Goal: Task Accomplishment & Management: Use online tool/utility

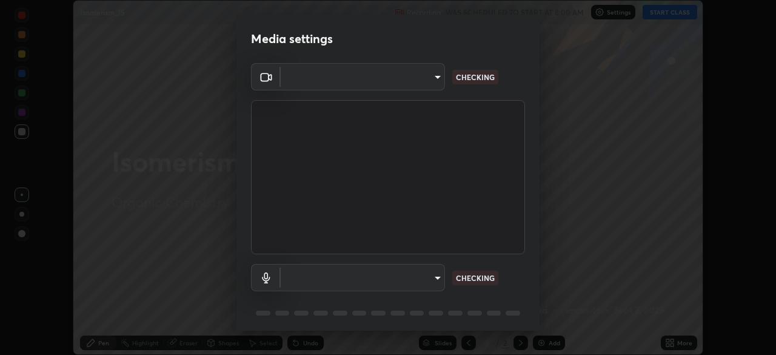
scroll to position [42, 0]
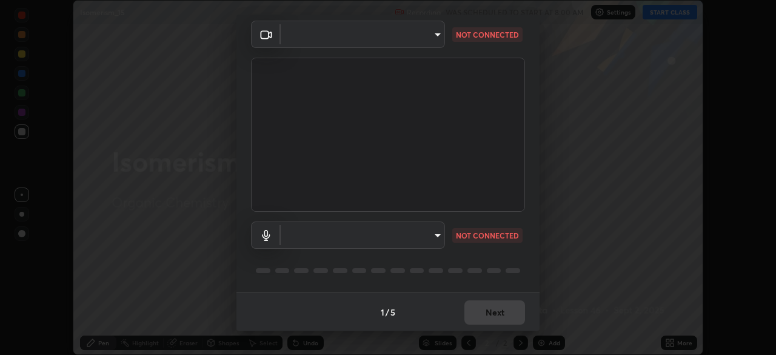
type input "573edd819c0ef8de467de5ce4ec508ac77a3347739658899c49f764764ac8f1c"
type input "aea5f8d80b389875e7a47a97f96940650a163a95f833726025dd84a043240feb"
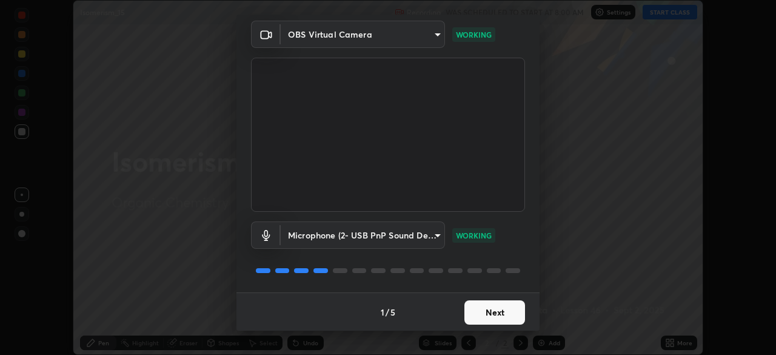
click at [492, 314] on button "Next" at bounding box center [494, 312] width 61 height 24
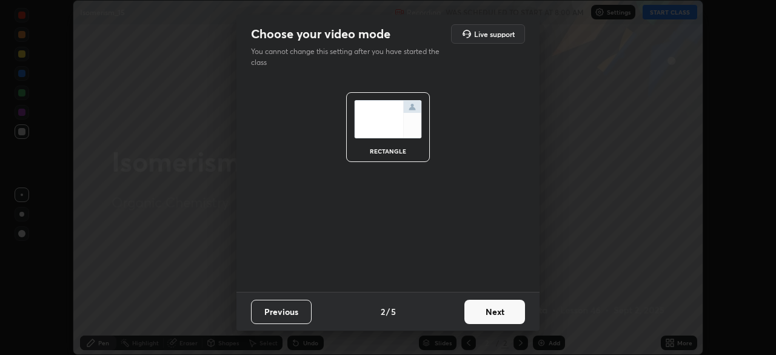
scroll to position [0, 0]
click at [487, 318] on button "Next" at bounding box center [494, 311] width 61 height 24
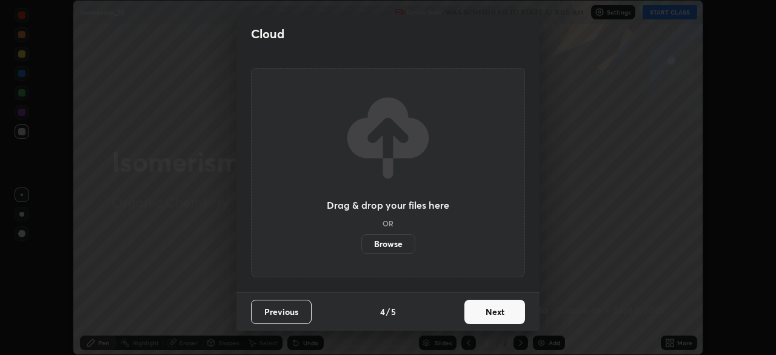
click at [493, 313] on button "Next" at bounding box center [494, 311] width 61 height 24
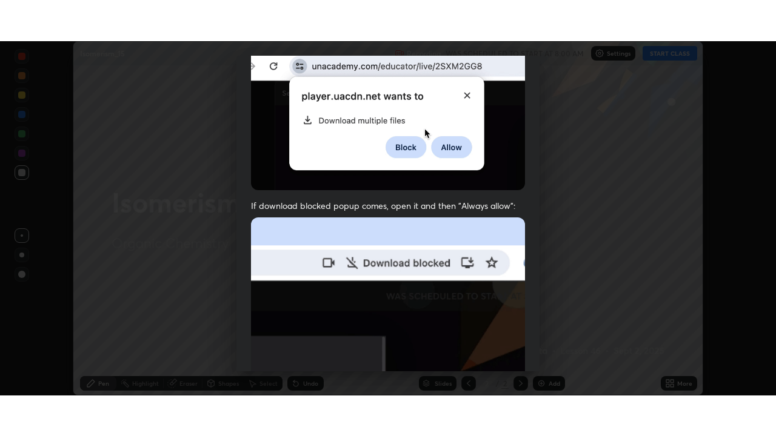
scroll to position [290, 0]
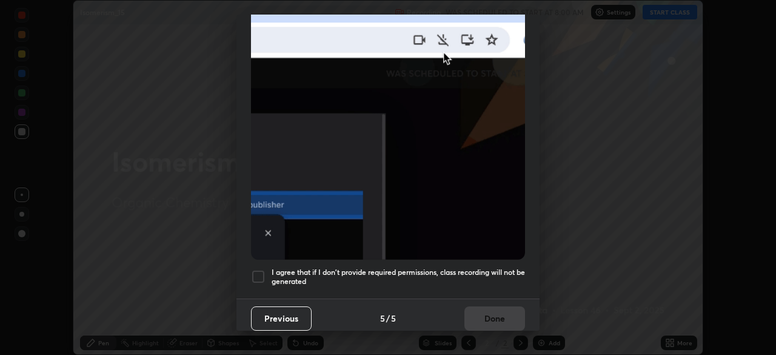
click at [257, 269] on div at bounding box center [258, 276] width 15 height 15
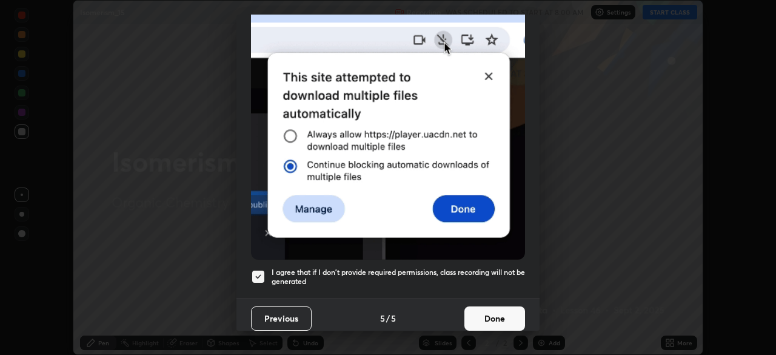
click at [501, 310] on button "Done" at bounding box center [494, 318] width 61 height 24
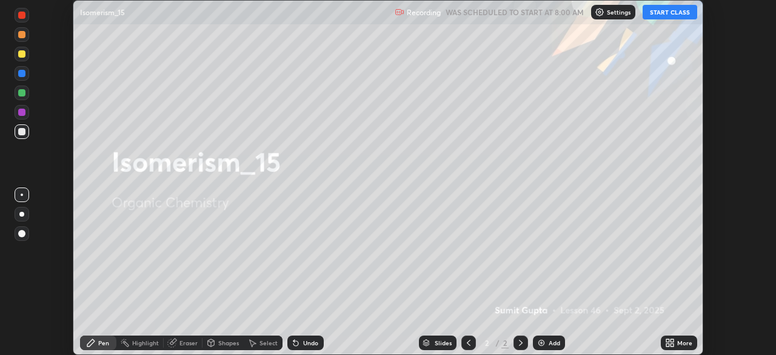
click at [670, 15] on button "START CLASS" at bounding box center [669, 12] width 55 height 15
click at [667, 344] on icon at bounding box center [667, 344] width 3 height 3
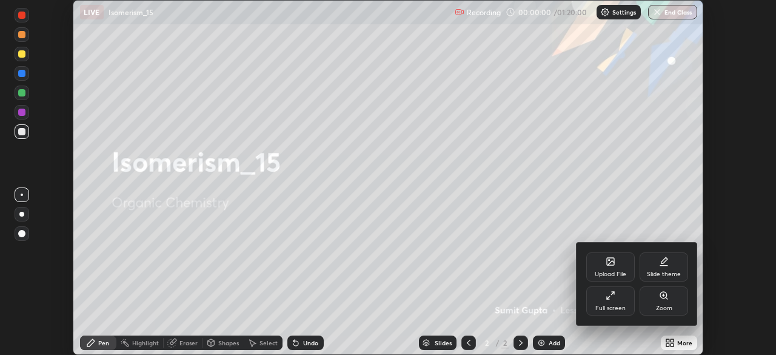
click at [619, 305] on div "Full screen" at bounding box center [610, 308] width 30 height 6
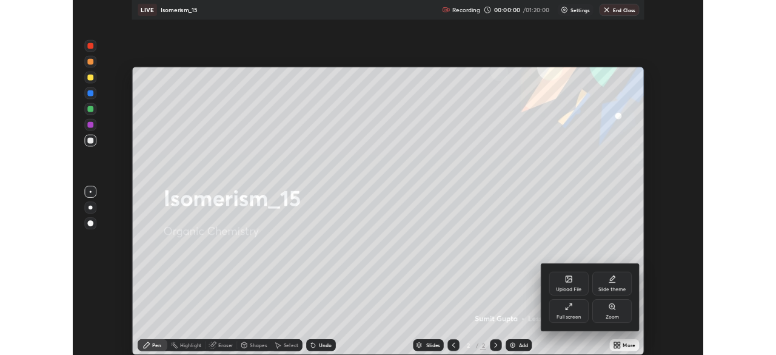
scroll to position [436, 776]
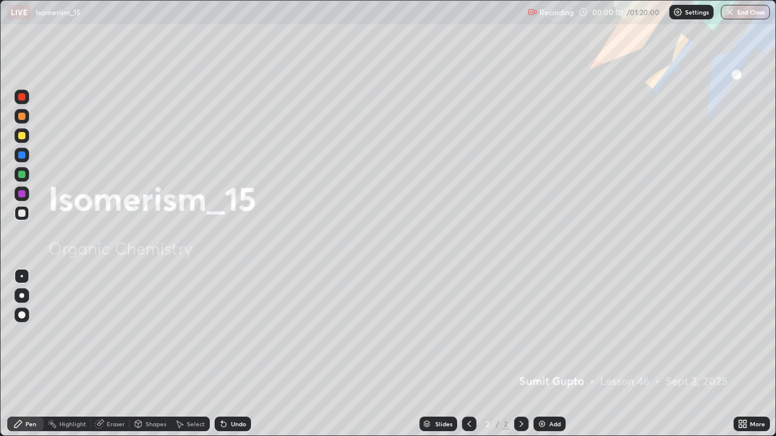
click at [549, 354] on div "Add" at bounding box center [555, 424] width 12 height 6
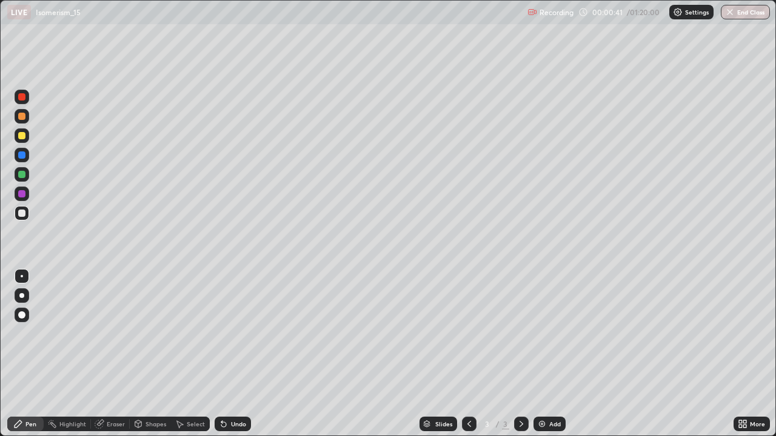
click at [29, 354] on div "Pen" at bounding box center [30, 424] width 11 height 6
click at [22, 296] on div at bounding box center [21, 295] width 5 height 5
click at [21, 135] on div at bounding box center [21, 135] width 7 height 7
click at [22, 214] on div at bounding box center [21, 213] width 7 height 7
click at [24, 213] on div at bounding box center [21, 213] width 7 height 7
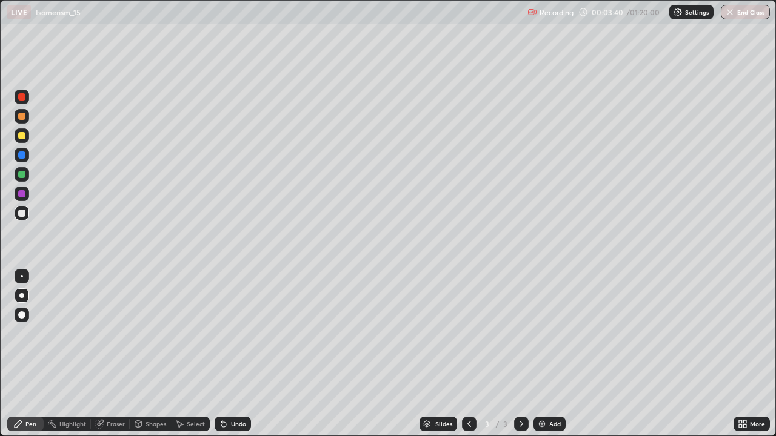
click at [544, 354] on img at bounding box center [542, 424] width 10 height 10
click at [22, 213] on div at bounding box center [21, 213] width 7 height 7
click at [20, 176] on div at bounding box center [21, 174] width 7 height 7
click at [547, 354] on div "Add" at bounding box center [549, 424] width 32 height 15
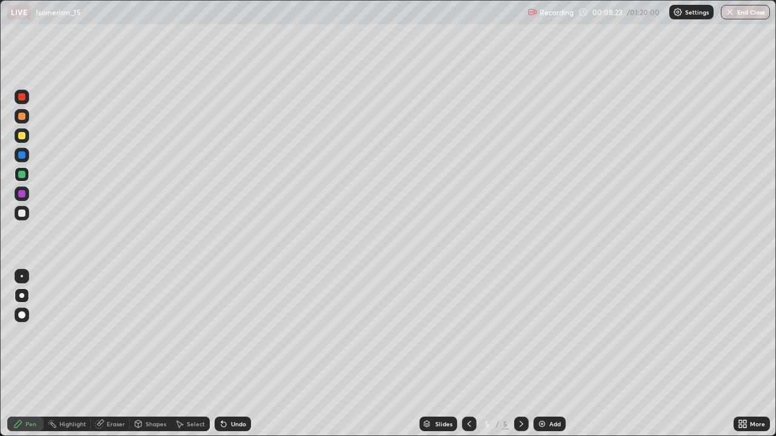
click at [22, 296] on div at bounding box center [21, 295] width 5 height 5
click at [468, 354] on icon at bounding box center [469, 424] width 10 height 10
click at [519, 354] on icon at bounding box center [521, 424] width 10 height 10
click at [21, 214] on div at bounding box center [21, 213] width 7 height 7
click at [22, 136] on div at bounding box center [21, 135] width 7 height 7
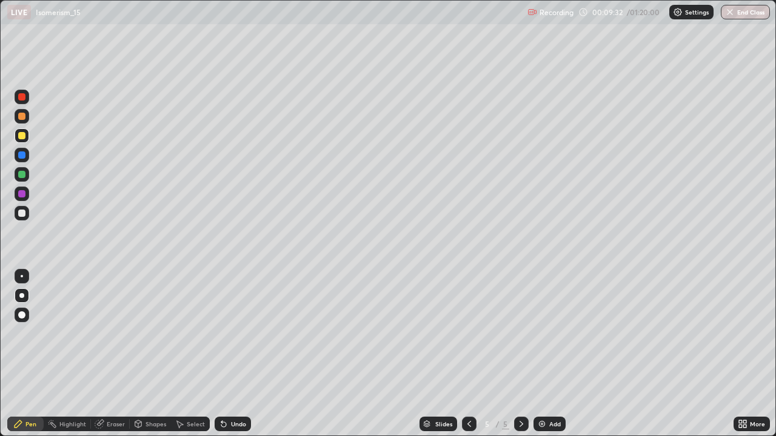
click at [22, 194] on div at bounding box center [21, 193] width 7 height 7
click at [21, 215] on div at bounding box center [21, 213] width 7 height 7
click at [16, 190] on div at bounding box center [22, 194] width 15 height 15
click at [23, 215] on div at bounding box center [21, 213] width 7 height 7
click at [543, 354] on div "Add" at bounding box center [549, 424] width 32 height 15
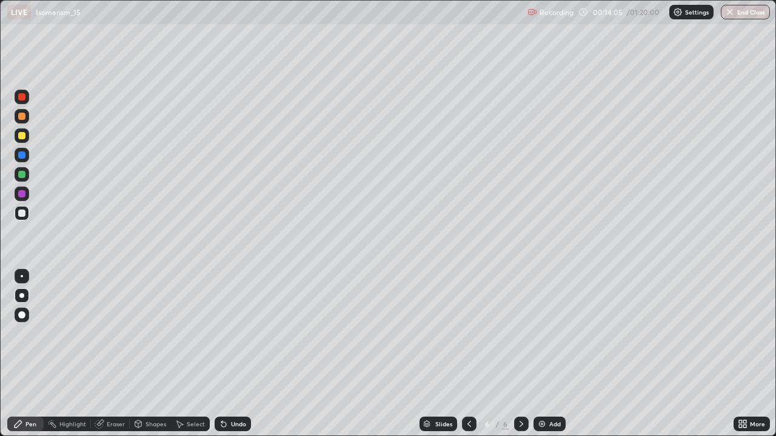
click at [21, 138] on div at bounding box center [21, 135] width 7 height 7
click at [468, 354] on icon at bounding box center [469, 424] width 10 height 10
click at [519, 354] on icon at bounding box center [521, 424] width 10 height 10
click at [24, 216] on div at bounding box center [21, 213] width 7 height 7
click at [23, 214] on div at bounding box center [21, 213] width 7 height 7
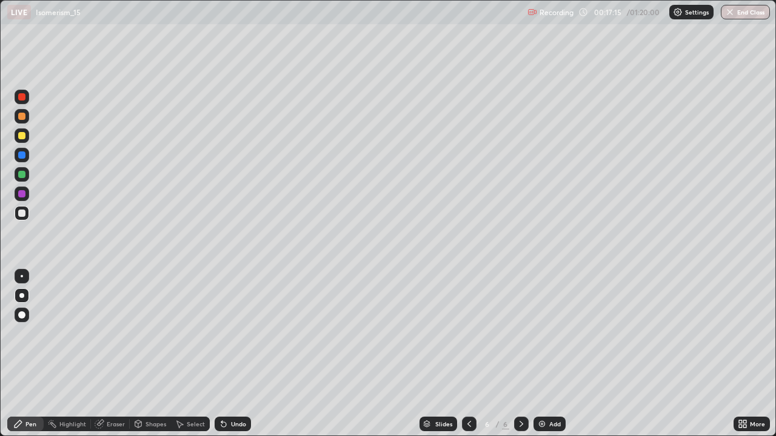
click at [24, 154] on div at bounding box center [21, 155] width 7 height 7
click at [232, 354] on div "Undo" at bounding box center [238, 424] width 15 height 6
click at [546, 354] on div "Add" at bounding box center [549, 424] width 32 height 15
click at [22, 132] on div at bounding box center [21, 135] width 7 height 7
click at [224, 354] on div "Undo" at bounding box center [233, 424] width 36 height 15
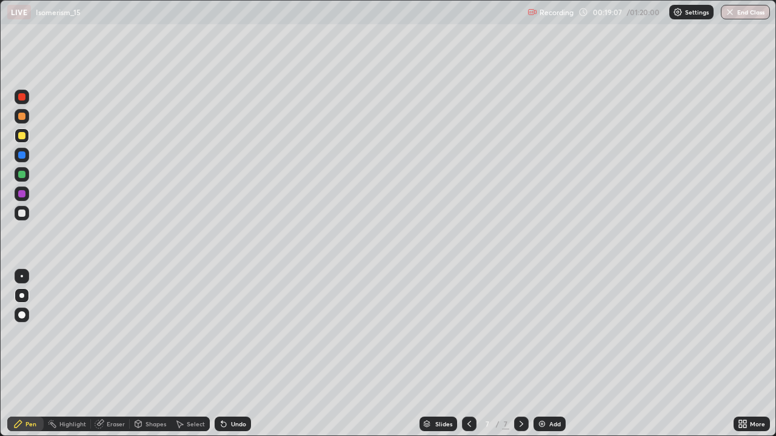
click at [223, 354] on div "Undo" at bounding box center [233, 424] width 36 height 15
click at [22, 213] on div at bounding box center [21, 213] width 7 height 7
click at [21, 136] on div at bounding box center [21, 135] width 7 height 7
click at [237, 354] on div "Undo" at bounding box center [238, 424] width 15 height 6
click at [23, 213] on div at bounding box center [21, 213] width 7 height 7
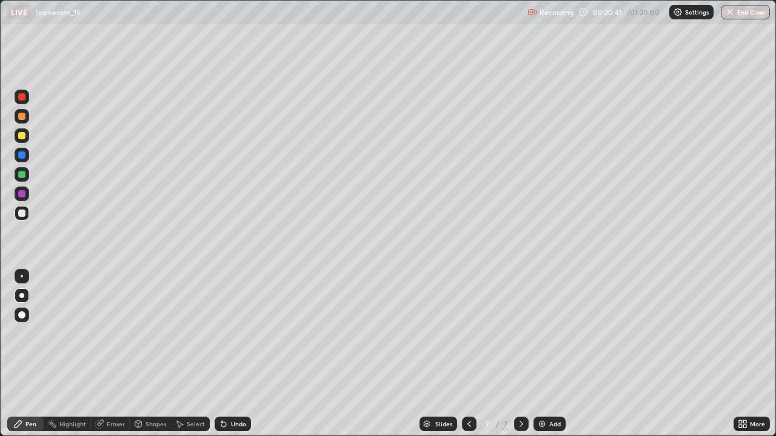
click at [24, 172] on div at bounding box center [21, 174] width 7 height 7
click at [109, 354] on div "Eraser" at bounding box center [110, 424] width 39 height 15
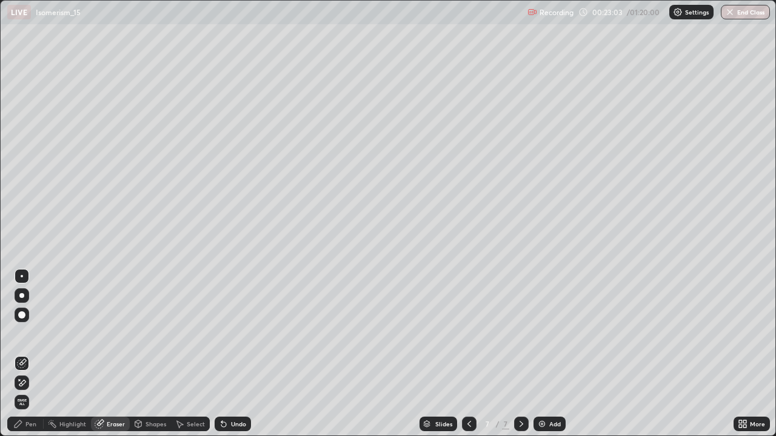
click at [544, 354] on img at bounding box center [542, 424] width 10 height 10
click at [23, 354] on div "Pen" at bounding box center [25, 424] width 36 height 15
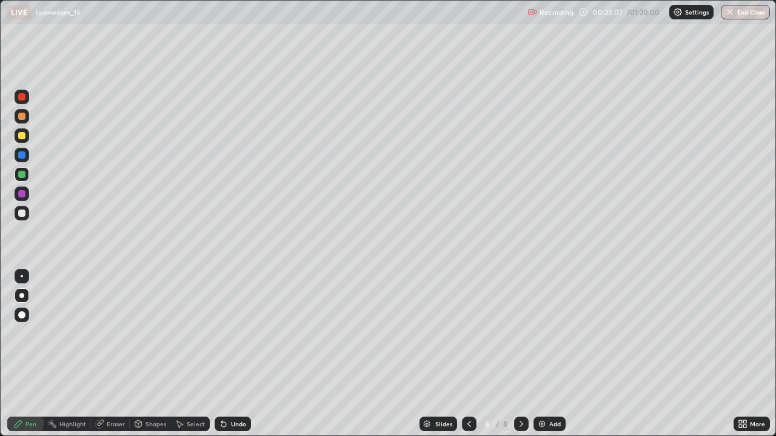
click at [24, 134] on div at bounding box center [21, 135] width 7 height 7
click at [468, 354] on icon at bounding box center [469, 424] width 10 height 10
click at [520, 354] on icon at bounding box center [521, 424] width 10 height 10
click at [22, 210] on div at bounding box center [21, 213] width 7 height 7
click at [22, 141] on div at bounding box center [22, 135] width 15 height 15
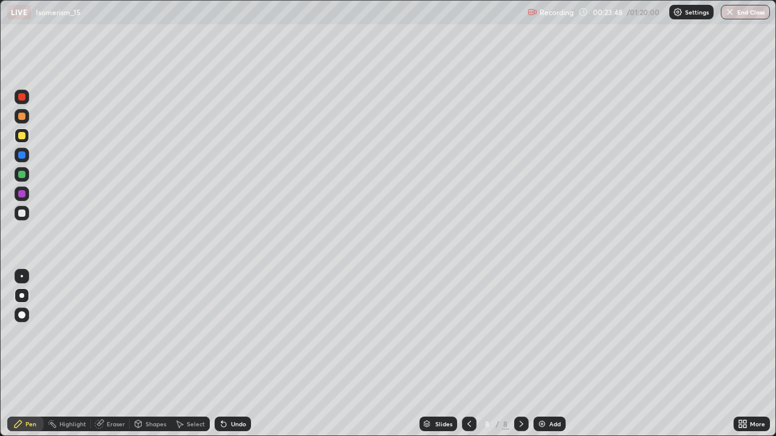
click at [24, 137] on div at bounding box center [21, 135] width 7 height 7
click at [23, 195] on div at bounding box center [21, 193] width 7 height 7
click at [550, 354] on div "Add" at bounding box center [555, 424] width 12 height 6
click at [22, 215] on div at bounding box center [21, 213] width 7 height 7
click at [20, 138] on div at bounding box center [21, 135] width 7 height 7
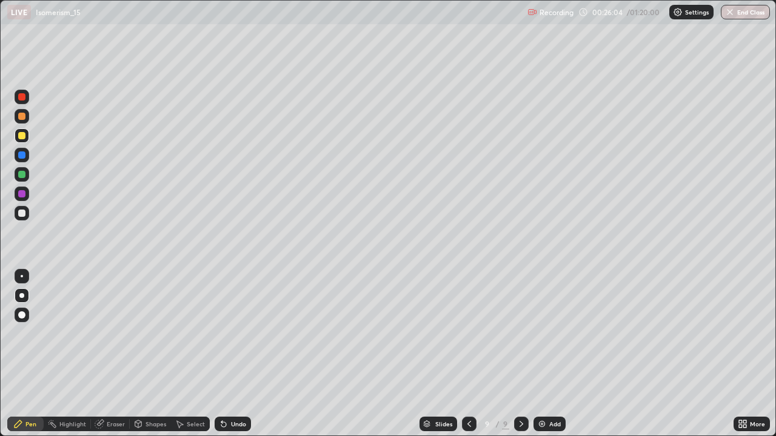
click at [19, 215] on div at bounding box center [21, 213] width 7 height 7
click at [226, 354] on div "Undo" at bounding box center [233, 424] width 36 height 15
click at [227, 354] on icon at bounding box center [224, 424] width 10 height 10
click at [23, 133] on div at bounding box center [21, 135] width 7 height 7
click at [22, 142] on div at bounding box center [22, 135] width 15 height 15
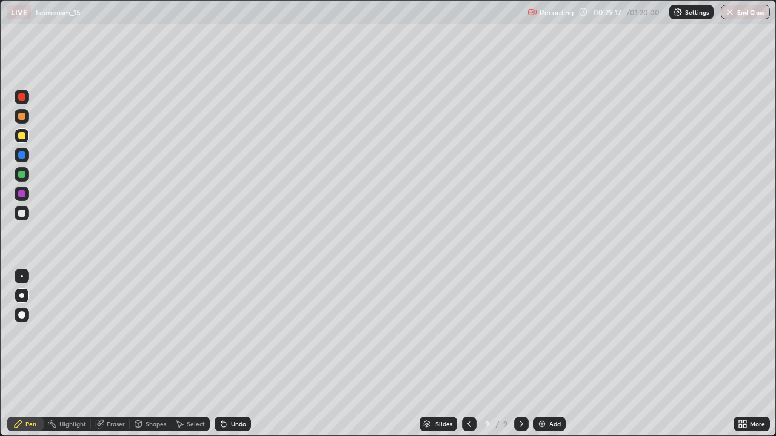
click at [22, 213] on div at bounding box center [21, 213] width 7 height 7
click at [552, 354] on div "Add" at bounding box center [549, 424] width 32 height 15
click at [24, 139] on div at bounding box center [21, 135] width 7 height 7
click at [22, 215] on div at bounding box center [21, 213] width 7 height 7
click at [22, 154] on div at bounding box center [21, 155] width 7 height 7
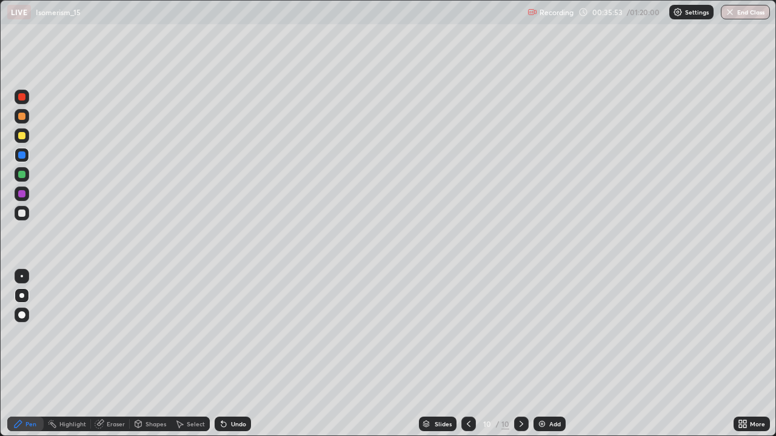
click at [26, 159] on div at bounding box center [22, 155] width 15 height 15
click at [20, 133] on div at bounding box center [21, 135] width 7 height 7
click at [235, 354] on div "Undo" at bounding box center [238, 424] width 15 height 6
click at [547, 354] on div "Add" at bounding box center [549, 424] width 32 height 15
click at [24, 139] on div at bounding box center [21, 135] width 7 height 7
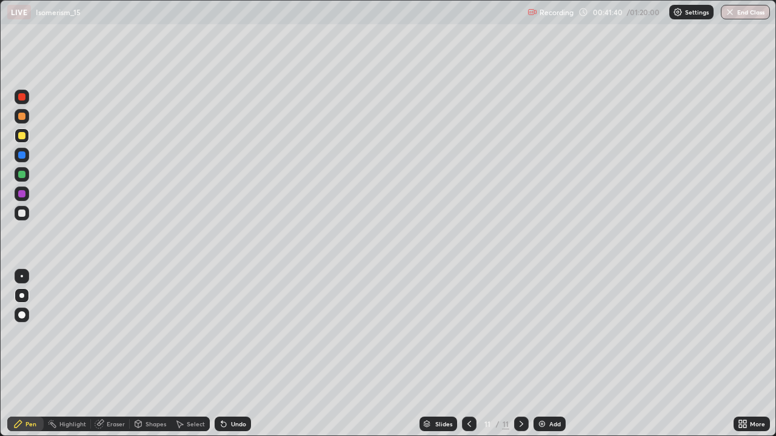
click at [22, 213] on div at bounding box center [21, 213] width 7 height 7
click at [28, 216] on div at bounding box center [22, 213] width 15 height 15
click at [233, 354] on div "Undo" at bounding box center [233, 424] width 36 height 15
click at [228, 354] on div "Undo" at bounding box center [233, 424] width 36 height 15
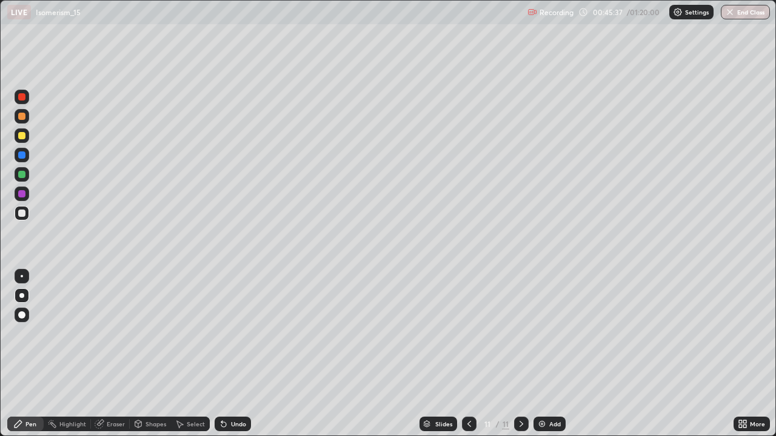
click at [553, 354] on div "Add" at bounding box center [555, 424] width 12 height 6
click at [22, 138] on div at bounding box center [21, 135] width 7 height 7
click at [231, 354] on div "Undo" at bounding box center [233, 424] width 36 height 15
click at [235, 354] on div "Undo" at bounding box center [238, 424] width 15 height 6
click at [15, 210] on div at bounding box center [22, 213] width 15 height 15
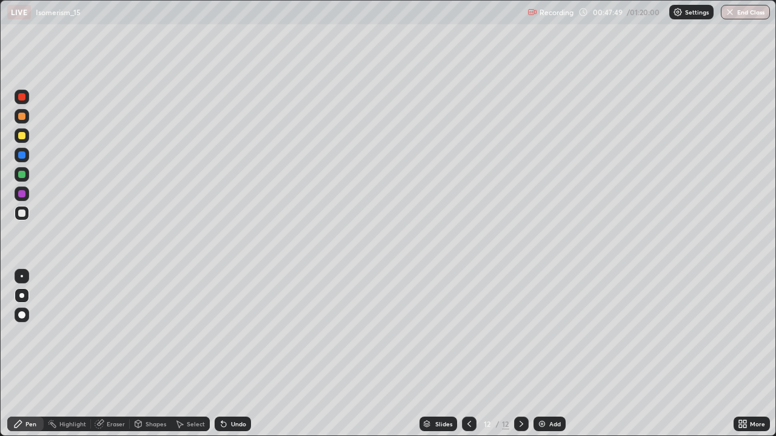
click at [234, 354] on div "Undo" at bounding box center [233, 424] width 36 height 15
click at [543, 354] on img at bounding box center [542, 424] width 10 height 10
click at [22, 136] on div at bounding box center [21, 135] width 7 height 7
click at [20, 210] on div at bounding box center [21, 213] width 7 height 7
click at [22, 133] on div at bounding box center [21, 135] width 7 height 7
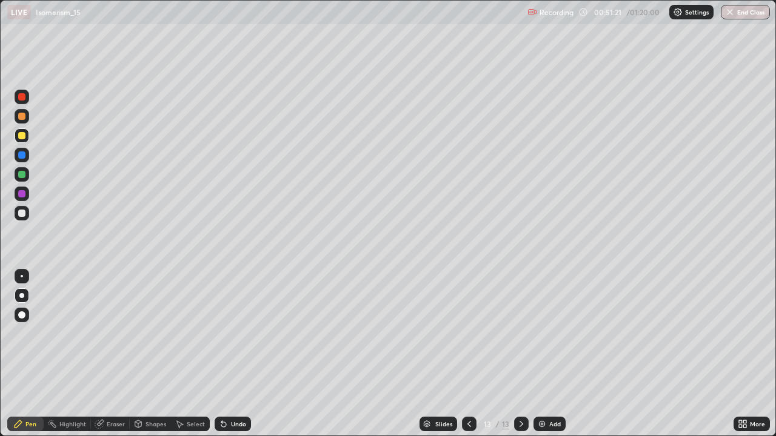
click at [104, 354] on div "Eraser" at bounding box center [110, 424] width 39 height 15
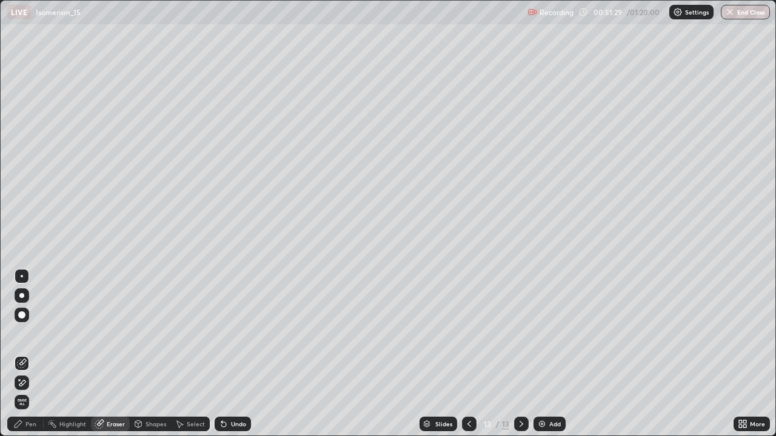
click at [19, 354] on icon at bounding box center [18, 424] width 10 height 10
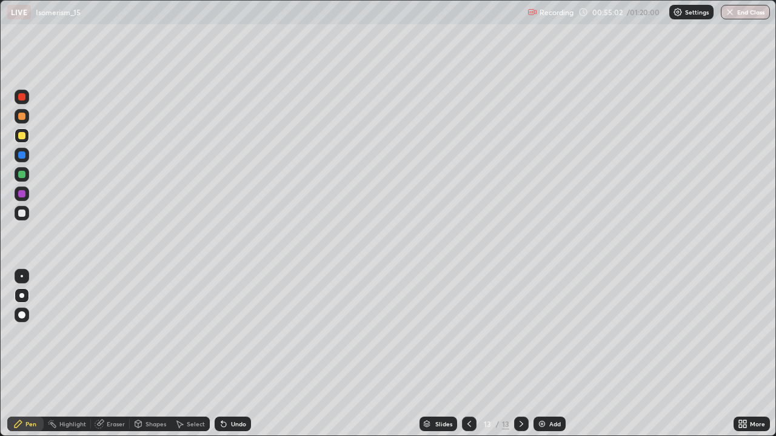
click at [27, 211] on div at bounding box center [22, 213] width 15 height 15
click at [541, 354] on div "Add" at bounding box center [549, 424] width 32 height 15
click at [22, 213] on div at bounding box center [21, 213] width 7 height 7
click at [22, 133] on div at bounding box center [21, 135] width 7 height 7
click at [472, 354] on icon at bounding box center [469, 424] width 10 height 10
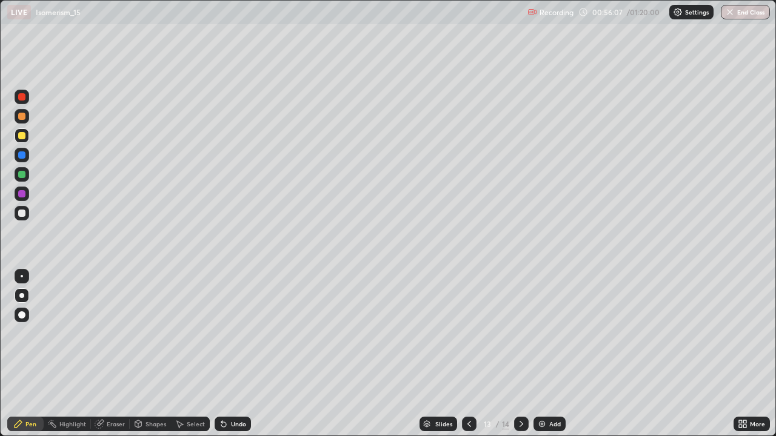
click at [519, 354] on icon at bounding box center [521, 424] width 10 height 10
click at [25, 135] on div at bounding box center [21, 135] width 7 height 7
click at [107, 354] on div "Eraser" at bounding box center [116, 424] width 18 height 6
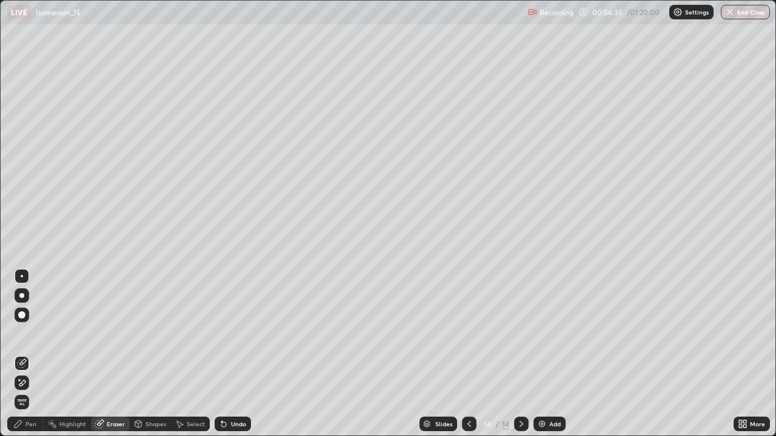
click at [32, 354] on div "Pen" at bounding box center [30, 424] width 11 height 6
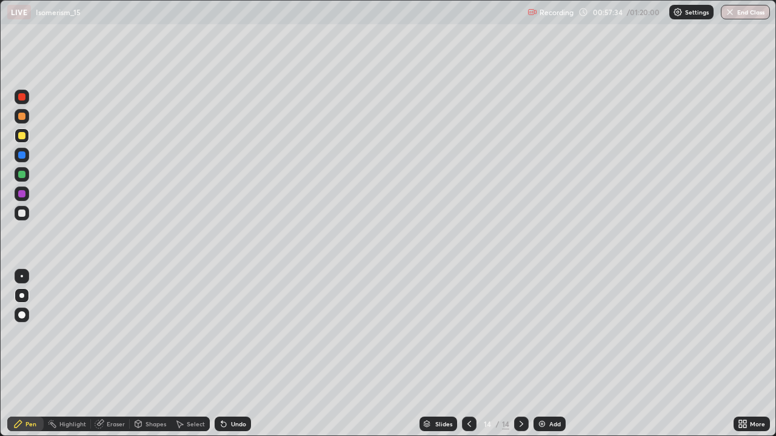
click at [549, 354] on div "Add" at bounding box center [555, 424] width 12 height 6
click at [23, 216] on div at bounding box center [21, 213] width 7 height 7
click at [19, 136] on div at bounding box center [21, 135] width 7 height 7
click at [22, 175] on div at bounding box center [21, 174] width 7 height 7
click at [550, 354] on div "Add" at bounding box center [555, 424] width 12 height 6
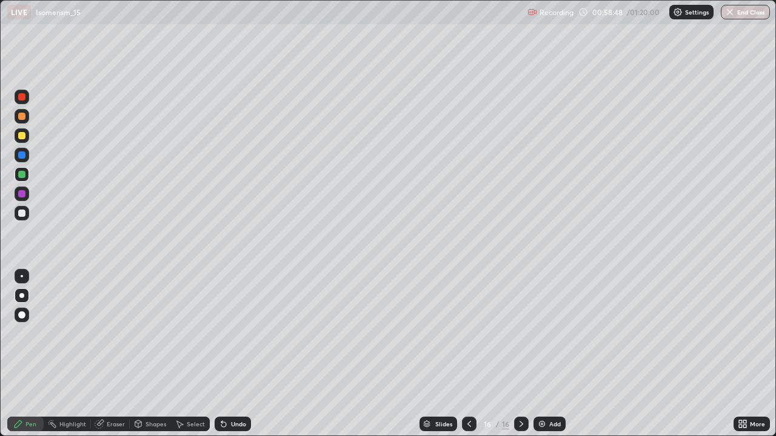
click at [469, 354] on icon at bounding box center [469, 424] width 10 height 10
click at [226, 12] on div "LIVE Isomerism_15" at bounding box center [264, 12] width 515 height 24
click at [208, 9] on div "LIVE Isomerism_15" at bounding box center [264, 12] width 515 height 24
click at [22, 214] on div at bounding box center [21, 213] width 7 height 7
click at [547, 354] on div "Add" at bounding box center [549, 424] width 32 height 15
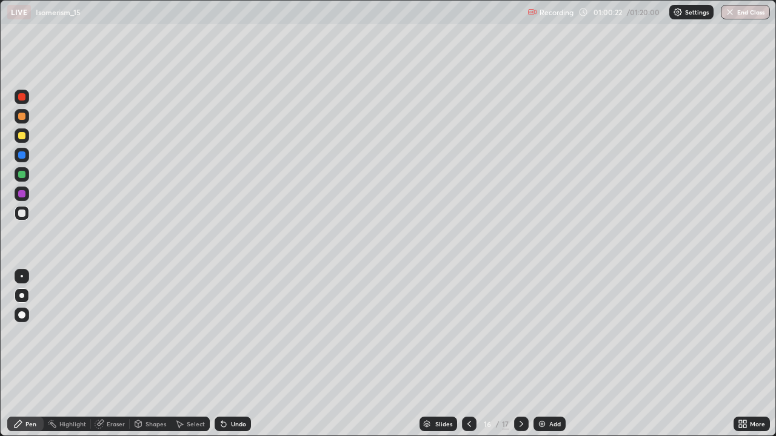
click at [468, 354] on icon at bounding box center [469, 424] width 10 height 10
click at [520, 354] on icon at bounding box center [521, 424] width 10 height 10
click at [22, 137] on div at bounding box center [21, 135] width 7 height 7
click at [231, 354] on div "Undo" at bounding box center [238, 424] width 15 height 6
click at [25, 215] on div at bounding box center [22, 213] width 15 height 15
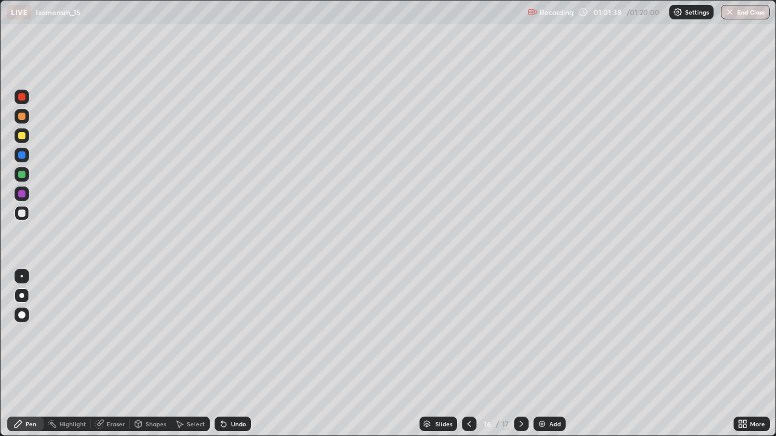
click at [235, 354] on div "Undo" at bounding box center [233, 424] width 36 height 15
click at [232, 354] on div "Undo" at bounding box center [238, 424] width 15 height 6
click at [25, 133] on div at bounding box center [21, 135] width 7 height 7
click at [541, 354] on img at bounding box center [542, 424] width 10 height 10
click at [23, 139] on div at bounding box center [21, 135] width 7 height 7
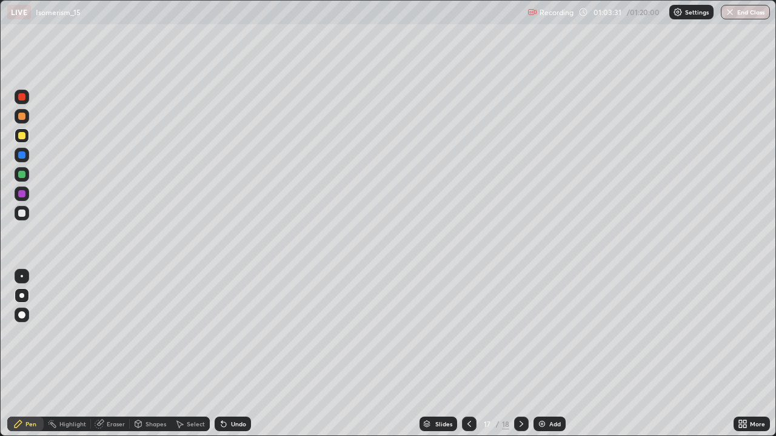
click at [20, 195] on div at bounding box center [21, 193] width 7 height 7
click at [22, 208] on div at bounding box center [22, 213] width 15 height 15
click at [22, 199] on div at bounding box center [22, 194] width 15 height 15
click at [23, 134] on div at bounding box center [21, 135] width 7 height 7
click at [555, 354] on div "Add" at bounding box center [549, 424] width 32 height 15
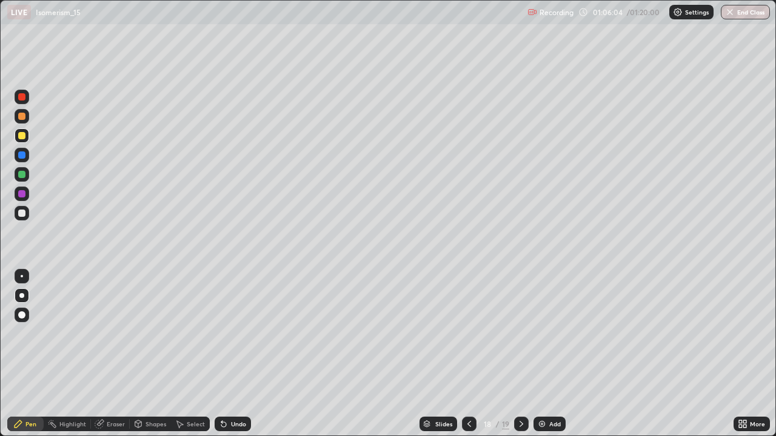
click at [21, 218] on div at bounding box center [22, 213] width 15 height 15
click at [24, 135] on div at bounding box center [21, 135] width 7 height 7
click at [27, 135] on div at bounding box center [22, 135] width 15 height 15
click at [545, 354] on div "Add" at bounding box center [549, 424] width 32 height 15
click at [23, 215] on div at bounding box center [21, 213] width 7 height 7
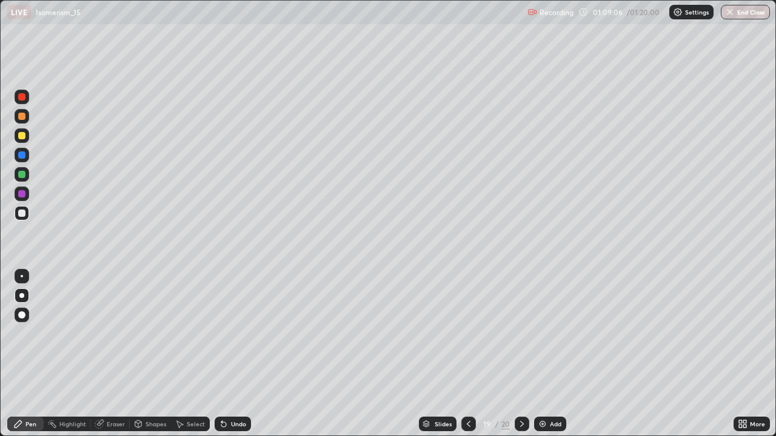
click at [21, 139] on div at bounding box center [21, 135] width 7 height 7
click at [21, 154] on div at bounding box center [21, 155] width 7 height 7
click at [24, 211] on div at bounding box center [21, 213] width 7 height 7
click at [232, 354] on div "Undo" at bounding box center [238, 424] width 15 height 6
click at [231, 354] on div "Undo" at bounding box center [238, 424] width 15 height 6
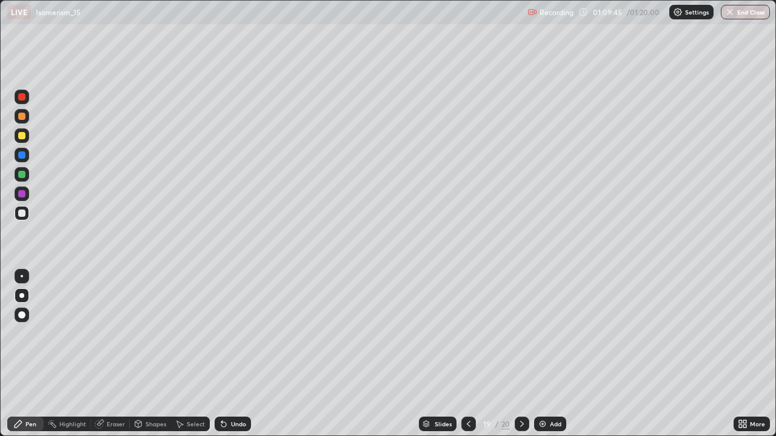
click at [232, 354] on div "Undo" at bounding box center [238, 424] width 15 height 6
click at [236, 354] on div "Undo" at bounding box center [238, 424] width 15 height 6
click at [22, 131] on div at bounding box center [22, 135] width 15 height 15
click at [15, 211] on div at bounding box center [22, 213] width 15 height 15
click at [20, 133] on div at bounding box center [21, 135] width 7 height 7
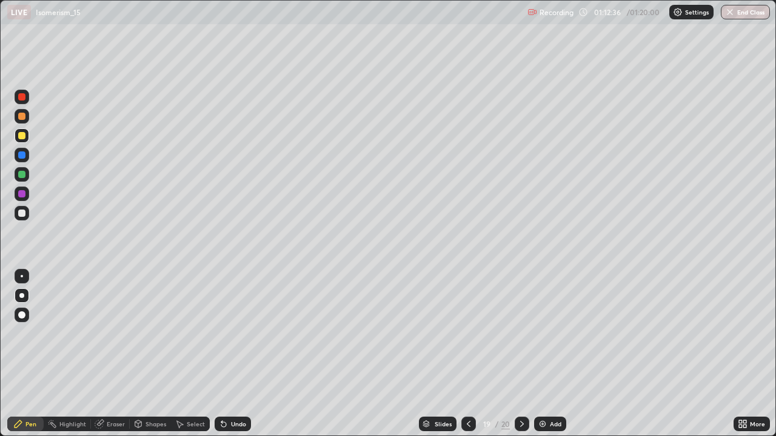
click at [550, 354] on div "Add" at bounding box center [550, 424] width 32 height 15
click at [22, 138] on div at bounding box center [21, 135] width 7 height 7
click at [19, 213] on div at bounding box center [21, 213] width 7 height 7
click at [225, 354] on div "Undo" at bounding box center [233, 424] width 36 height 15
click at [21, 135] on div at bounding box center [21, 135] width 7 height 7
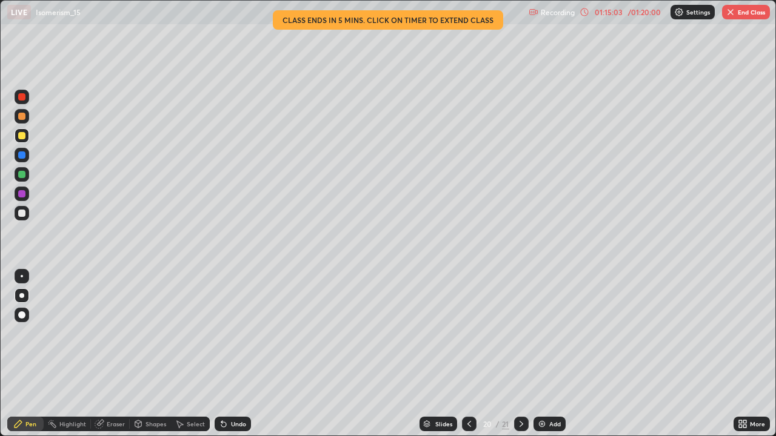
click at [222, 354] on icon at bounding box center [223, 424] width 5 height 5
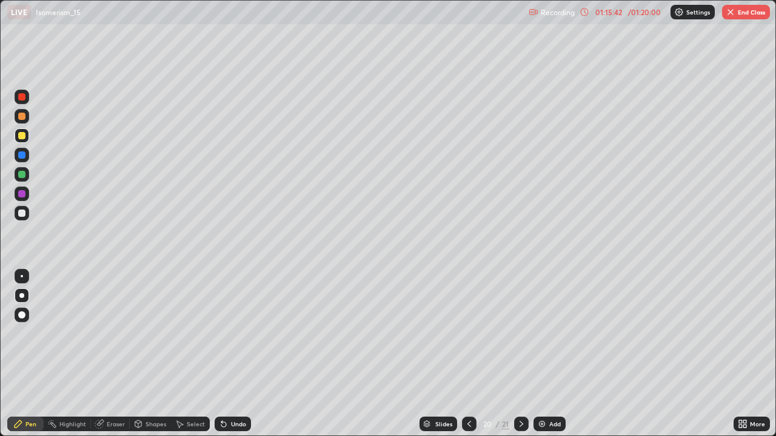
click at [18, 218] on div at bounding box center [22, 213] width 15 height 15
click at [28, 132] on div at bounding box center [22, 135] width 15 height 15
click at [234, 354] on div "Undo" at bounding box center [238, 424] width 15 height 6
click at [233, 354] on div "Undo" at bounding box center [233, 424] width 36 height 15
click at [236, 354] on div "Undo" at bounding box center [233, 424] width 36 height 15
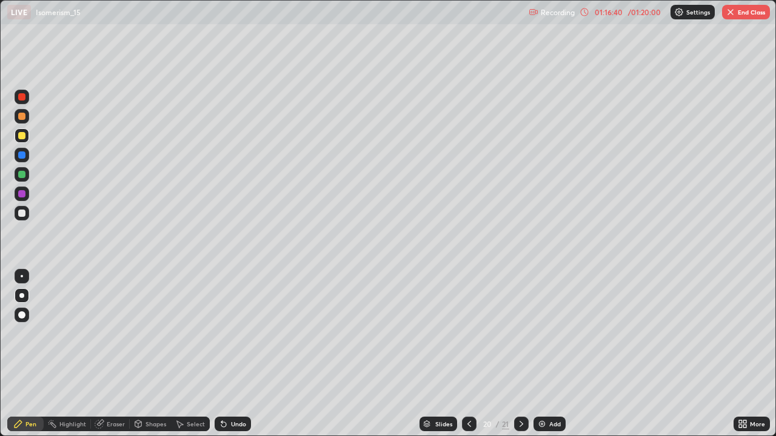
click at [227, 354] on icon at bounding box center [224, 424] width 10 height 10
click at [224, 354] on icon at bounding box center [224, 424] width 10 height 10
click at [22, 213] on div at bounding box center [21, 213] width 7 height 7
click at [224, 354] on icon at bounding box center [224, 424] width 10 height 10
click at [759, 10] on button "End Class" at bounding box center [746, 12] width 48 height 15
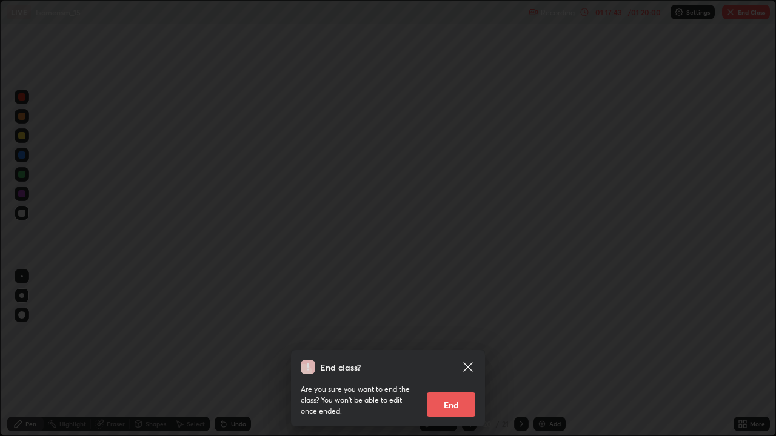
click at [454, 354] on button "End" at bounding box center [451, 405] width 48 height 24
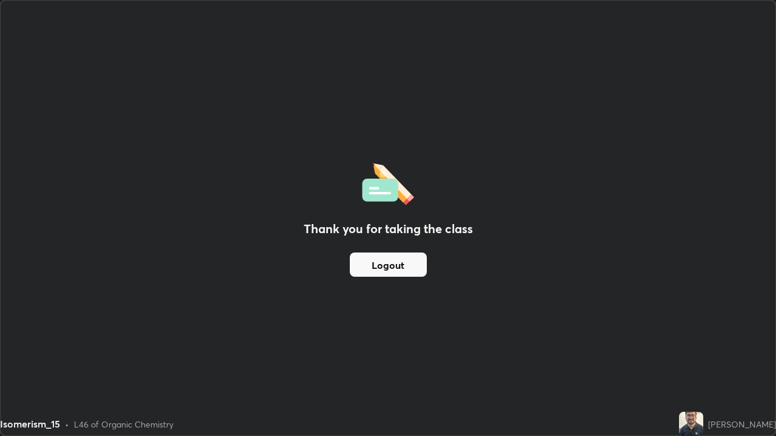
click at [331, 63] on div "Thank you for taking the class Logout" at bounding box center [388, 218] width 775 height 435
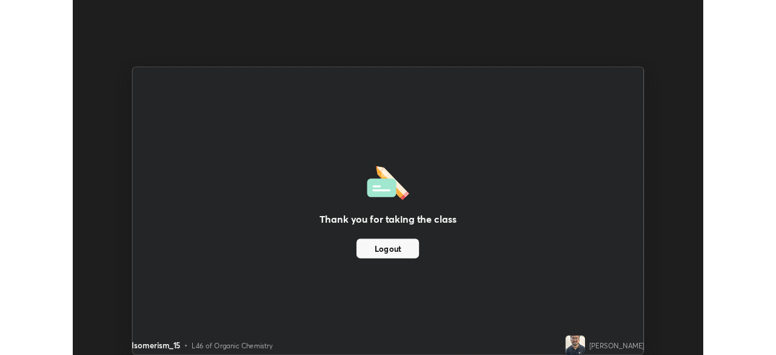
scroll to position [60251, 59831]
